Goal: Connect with others: Connect with others

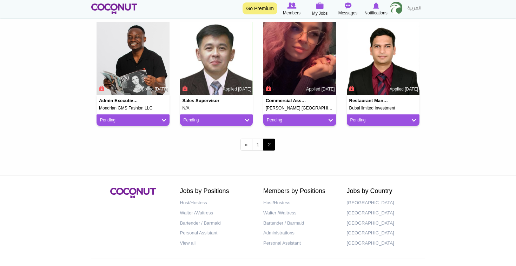
scroll to position [205, 0]
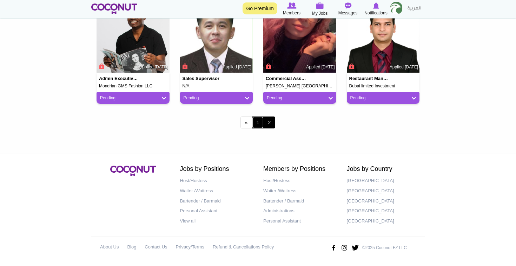
click at [258, 117] on link "1" at bounding box center [258, 123] width 12 height 12
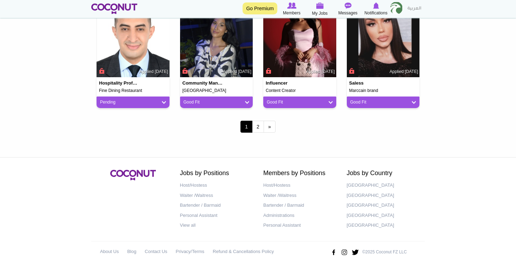
scroll to position [638, 0]
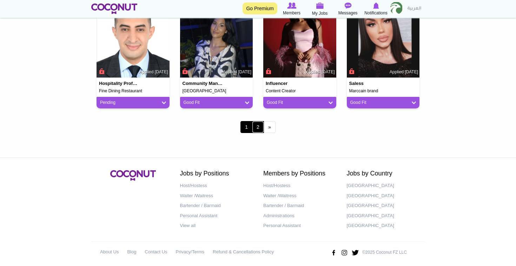
click at [260, 128] on link "2" at bounding box center [258, 127] width 12 height 12
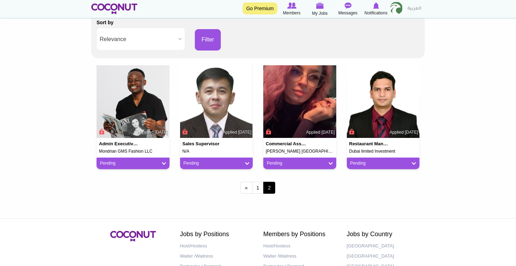
scroll to position [139, 0]
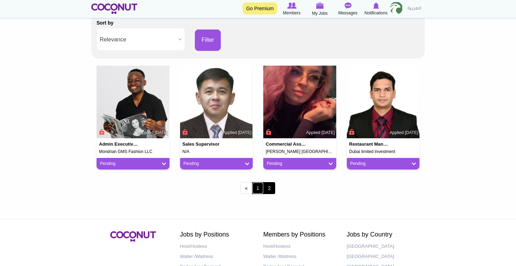
click at [258, 192] on link "1" at bounding box center [258, 188] width 12 height 12
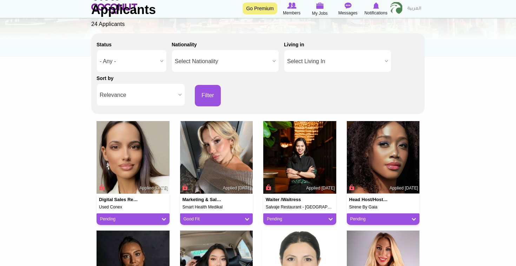
scroll to position [84, 0]
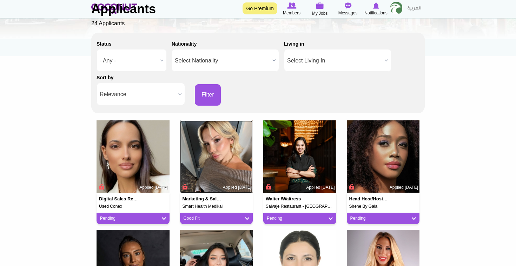
click at [218, 161] on img at bounding box center [216, 156] width 73 height 73
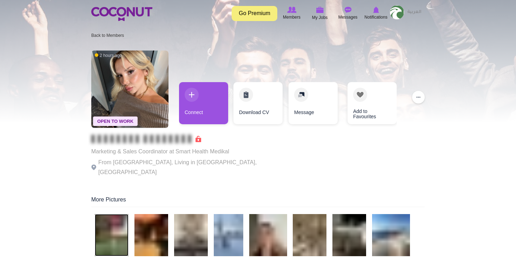
click at [120, 224] on img at bounding box center [112, 235] width 34 height 42
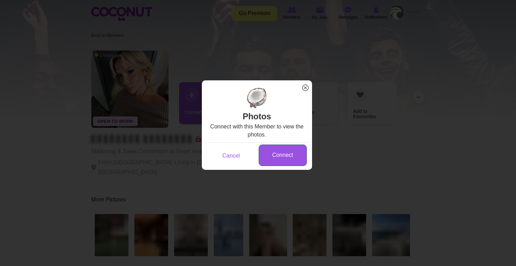
click at [274, 158] on link "Connect" at bounding box center [283, 155] width 48 height 21
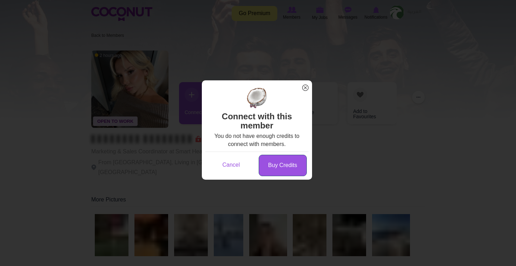
click at [284, 164] on link "Buy Credits" at bounding box center [283, 165] width 48 height 21
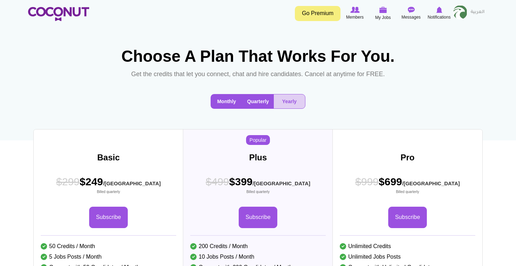
click at [230, 103] on button "Monthly" at bounding box center [226, 101] width 31 height 14
click at [272, 98] on button "Quarterly" at bounding box center [258, 101] width 32 height 14
click at [290, 102] on button "Yearly" at bounding box center [289, 101] width 31 height 14
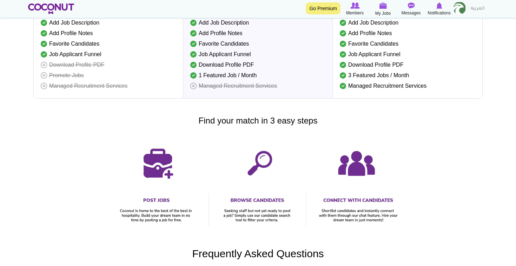
scroll to position [20, 0]
